Goal: Transaction & Acquisition: Download file/media

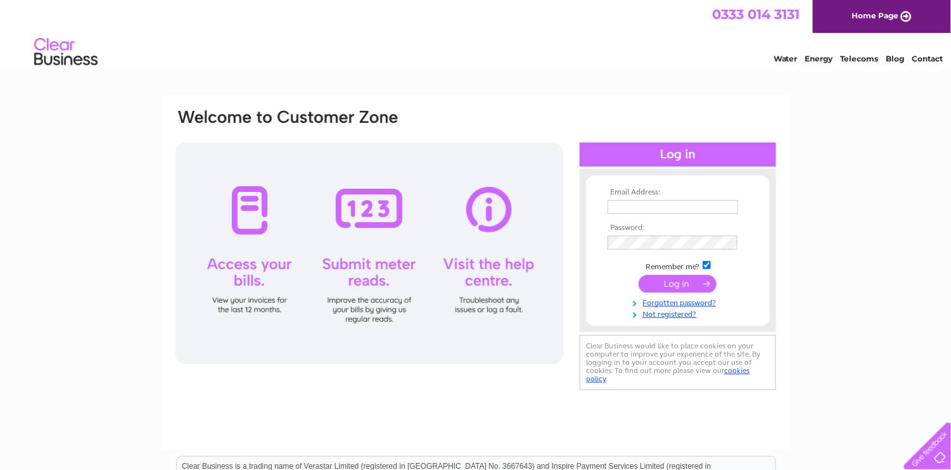
type input "accounts@uksgp.co.uk"
drag, startPoint x: 678, startPoint y: 285, endPoint x: 686, endPoint y: 283, distance: 8.5
click at [678, 285] on input "submit" at bounding box center [677, 284] width 78 height 18
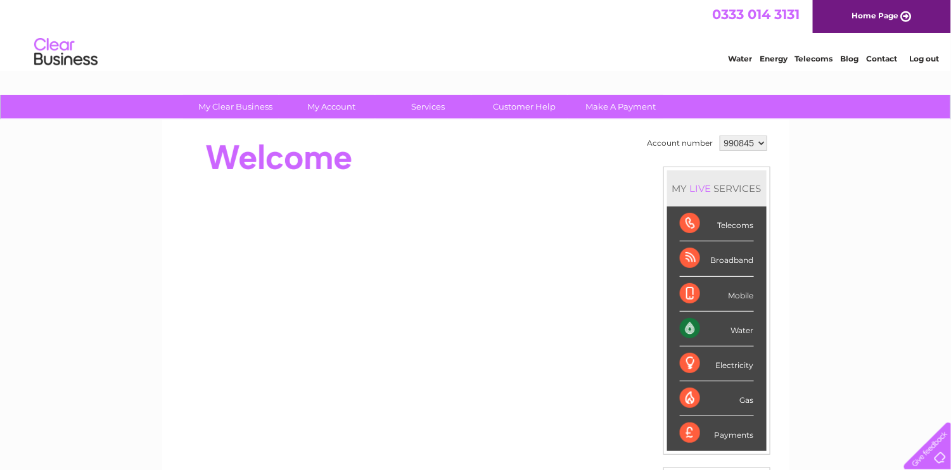
click at [905, 16] on link "Home Page" at bounding box center [882, 16] width 138 height 33
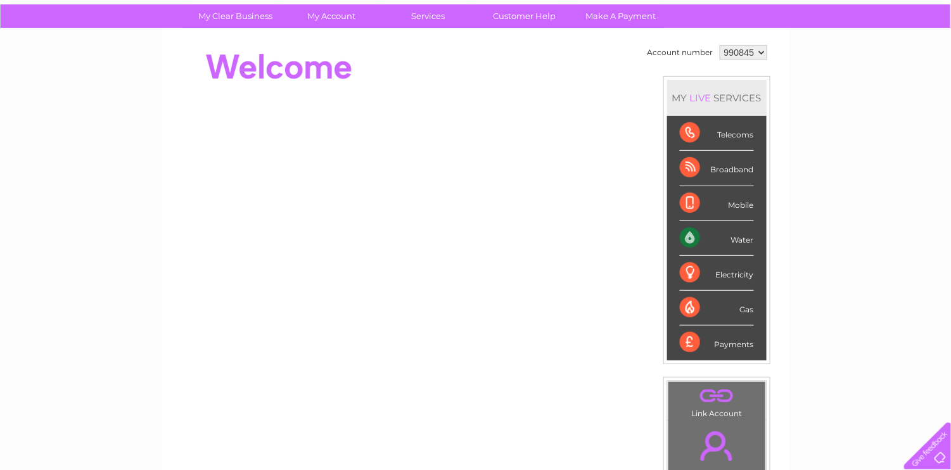
scroll to position [63, 0]
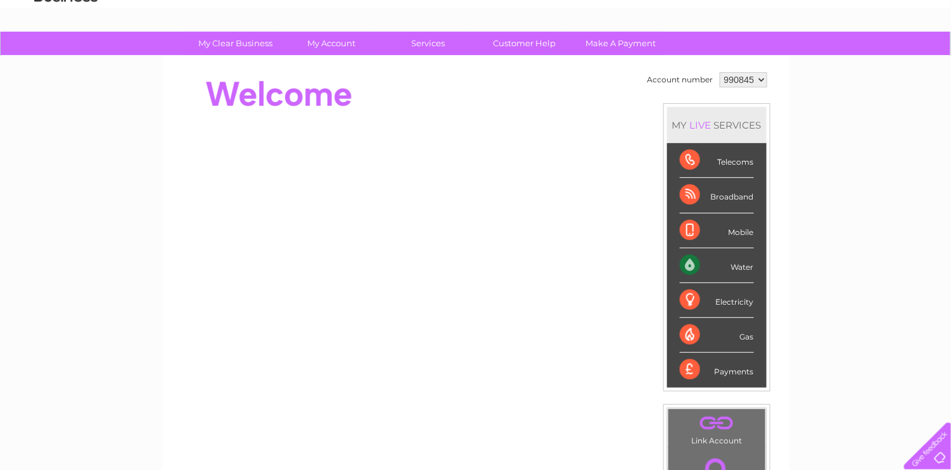
click at [741, 265] on div "Water" at bounding box center [717, 265] width 74 height 35
click at [677, 262] on li "Water" at bounding box center [716, 265] width 99 height 35
click at [680, 262] on div "Water" at bounding box center [717, 265] width 74 height 35
click at [687, 260] on div "Water" at bounding box center [717, 265] width 74 height 35
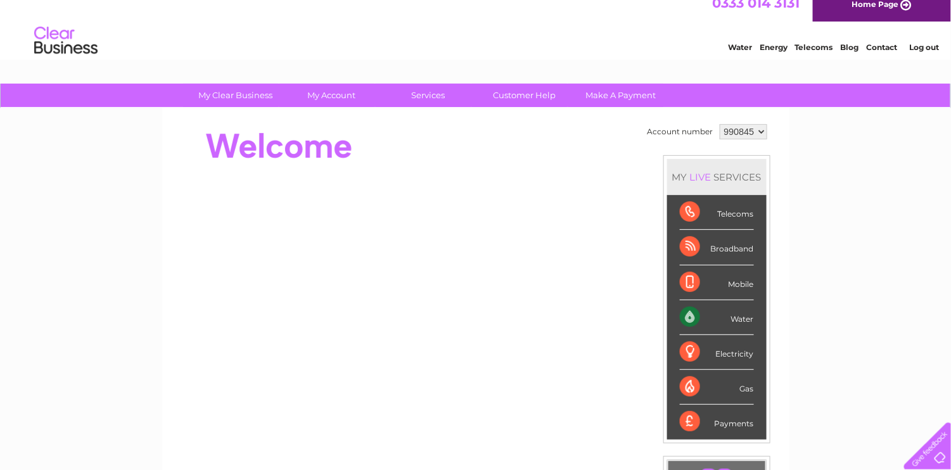
scroll to position [0, 0]
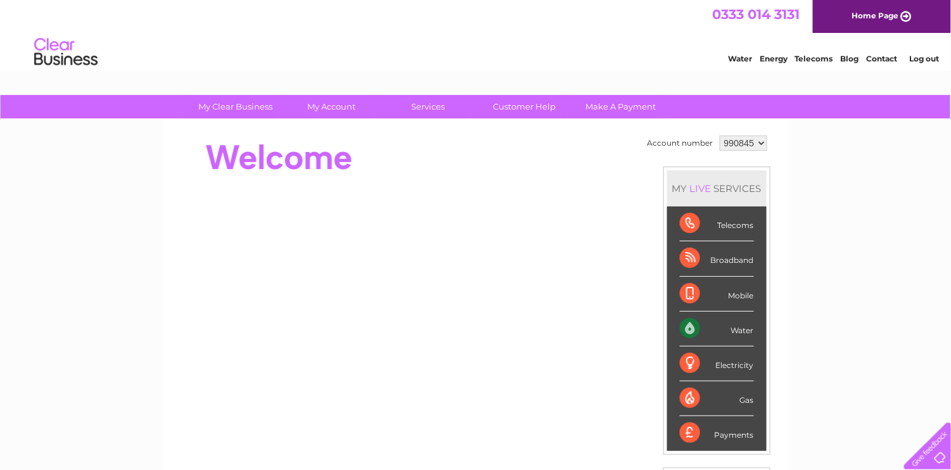
click at [685, 325] on div "Water" at bounding box center [717, 329] width 74 height 35
click at [823, 320] on div "My Clear Business Login Details My Details My Preferences Link Account My Accou…" at bounding box center [475, 451] width 951 height 712
click at [684, 322] on div "Water" at bounding box center [717, 329] width 74 height 35
click at [687, 324] on div "Water" at bounding box center [717, 329] width 74 height 35
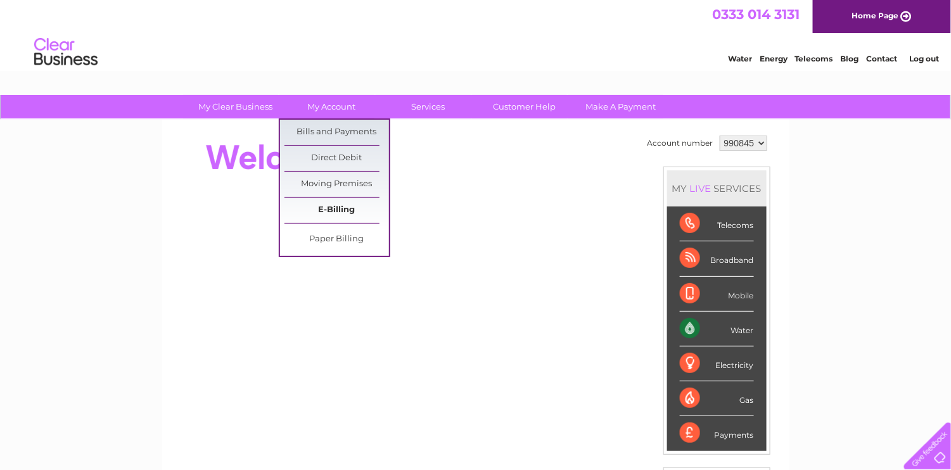
click at [340, 208] on link "E-Billing" at bounding box center [336, 210] width 105 height 25
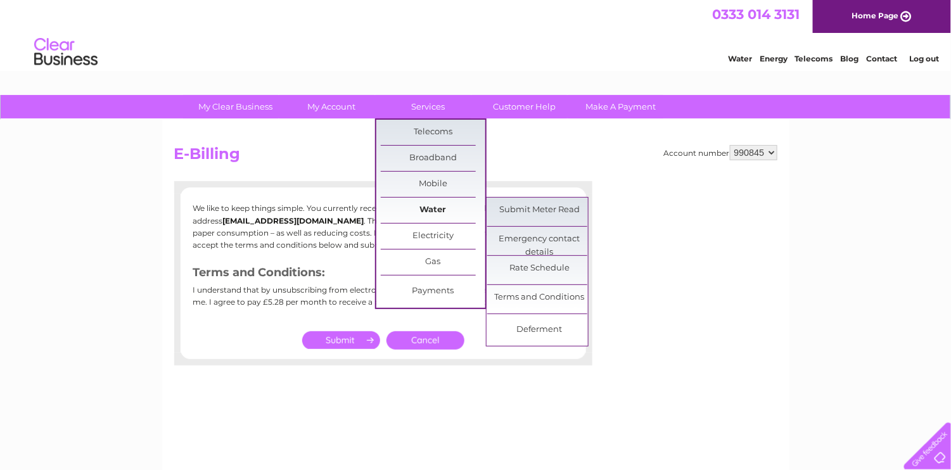
click at [435, 210] on link "Water" at bounding box center [433, 210] width 105 height 25
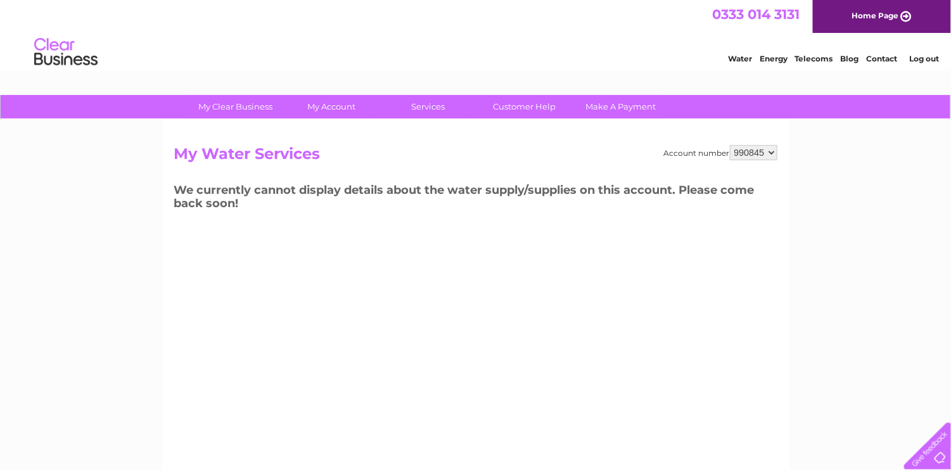
click at [740, 58] on link "Water" at bounding box center [740, 59] width 24 height 10
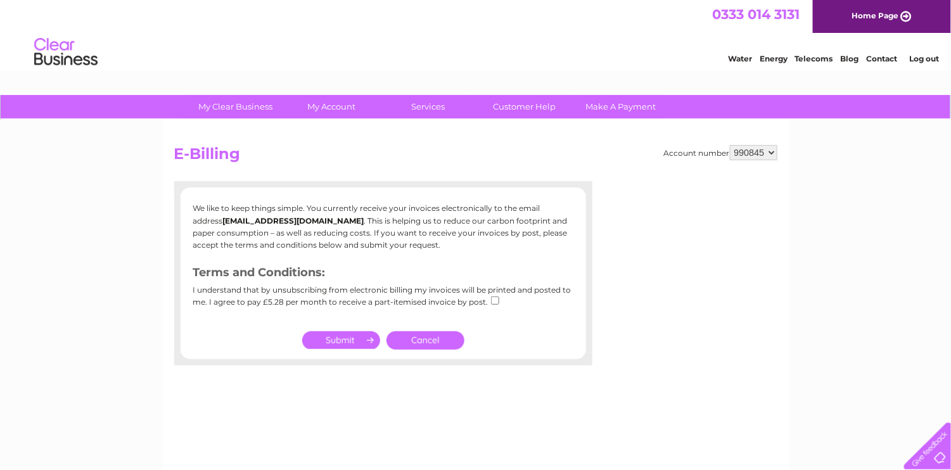
click at [419, 339] on link "Cancel" at bounding box center [425, 340] width 78 height 18
click at [212, 60] on div "Water Energy Telecoms Blog Contact Log out" at bounding box center [475, 53] width 951 height 41
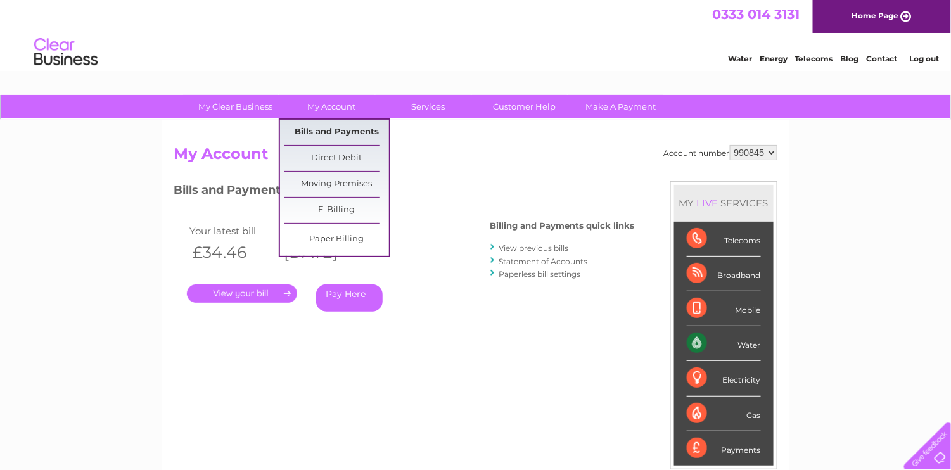
click at [344, 132] on link "Bills and Payments" at bounding box center [336, 132] width 105 height 25
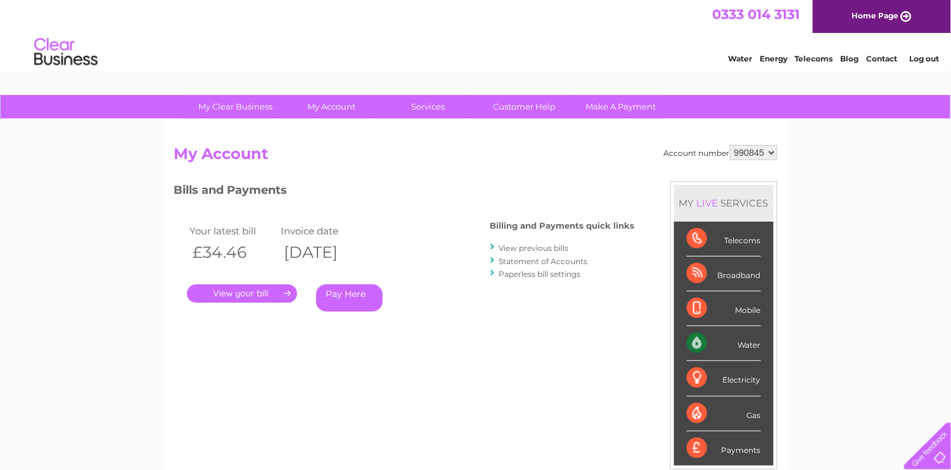
click at [246, 294] on link "." at bounding box center [242, 293] width 110 height 18
click at [535, 248] on link "View previous bills" at bounding box center [534, 248] width 70 height 10
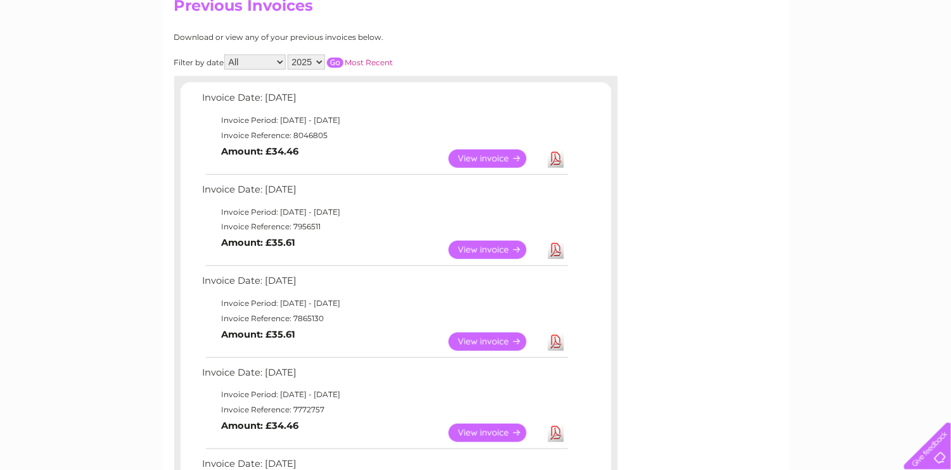
scroll to position [190, 0]
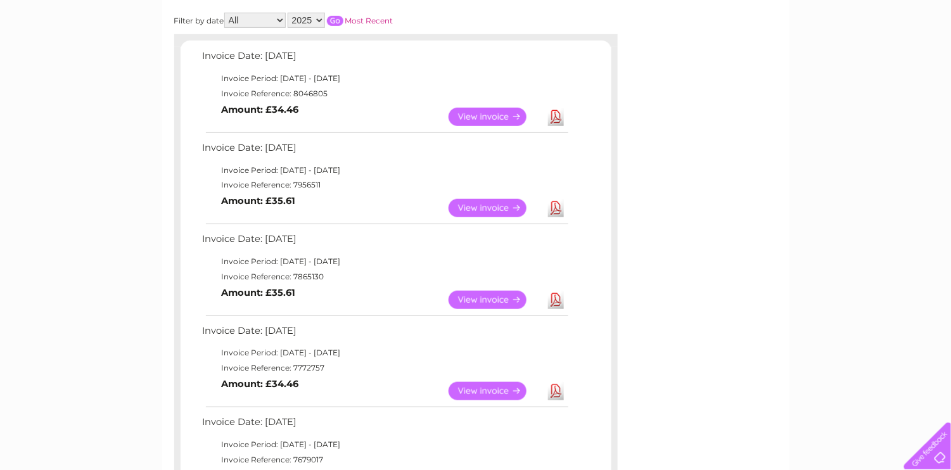
click at [557, 206] on link "Download" at bounding box center [556, 208] width 16 height 18
click at [557, 113] on link "Download" at bounding box center [556, 117] width 16 height 18
